Goal: Navigation & Orientation: Find specific page/section

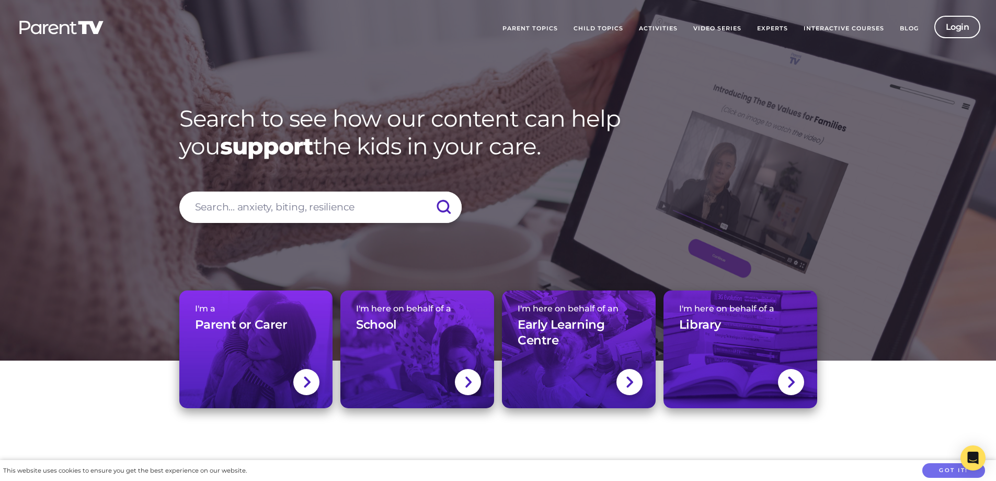
click at [774, 26] on link "Experts" at bounding box center [772, 29] width 47 height 26
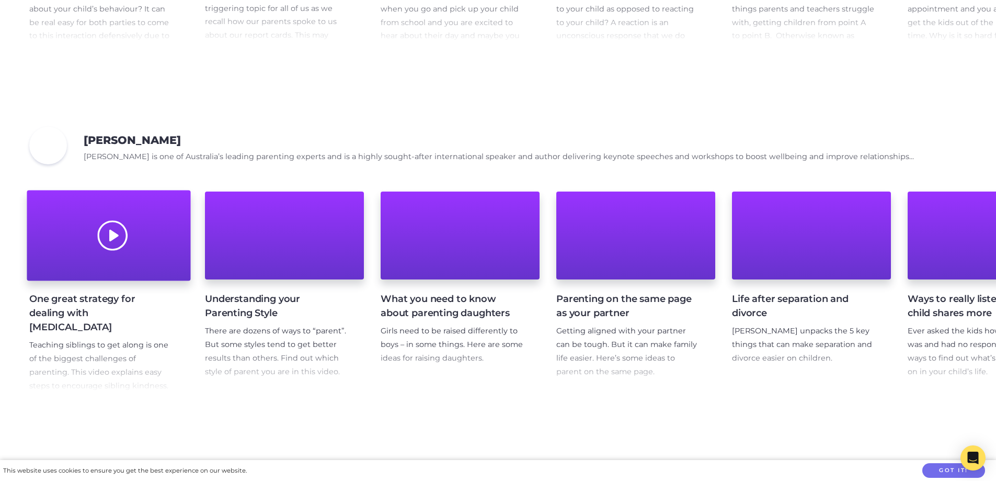
scroll to position [2249, 0]
